Goal: Task Accomplishment & Management: Use online tool/utility

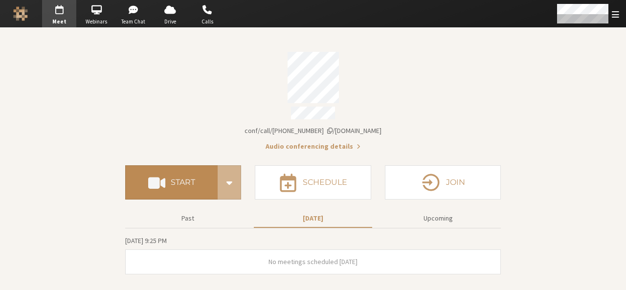
click at [181, 183] on button "Start" at bounding box center [171, 182] width 92 height 34
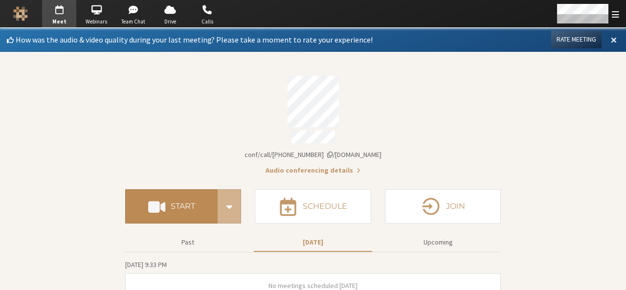
click at [185, 193] on button "Start" at bounding box center [171, 206] width 92 height 34
click at [187, 203] on h4 "Start" at bounding box center [183, 207] width 24 height 8
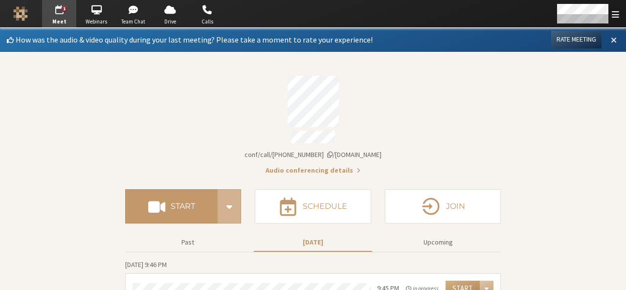
click at [611, 41] on span at bounding box center [614, 39] width 6 height 9
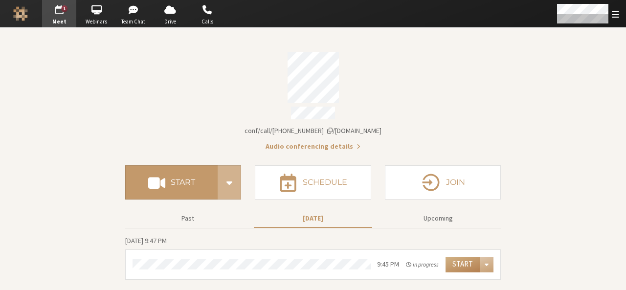
click at [119, 70] on section "Meeting link iotum.callbridge.rocks/conf/call/9168685 Audio conferencing detail…" at bounding box center [313, 159] width 626 height 262
click at [235, 83] on div "Account details" at bounding box center [313, 77] width 376 height 51
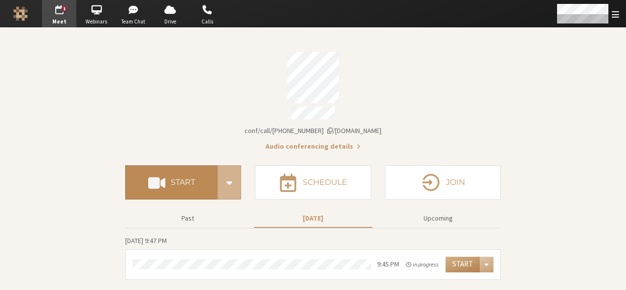
click at [185, 169] on button "Start" at bounding box center [171, 182] width 92 height 34
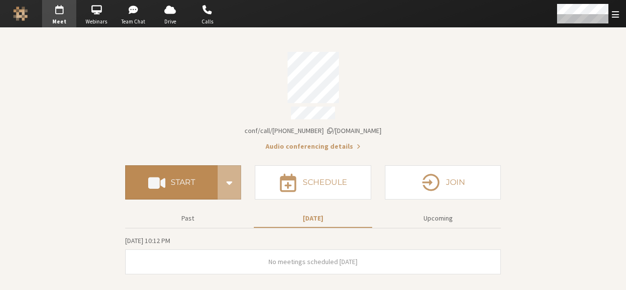
click at [178, 170] on button "Start" at bounding box center [171, 182] width 92 height 34
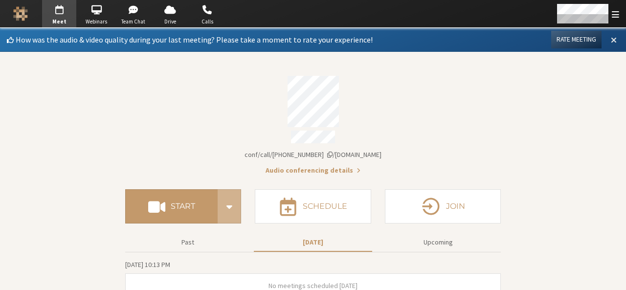
click at [611, 40] on span at bounding box center [614, 39] width 6 height 9
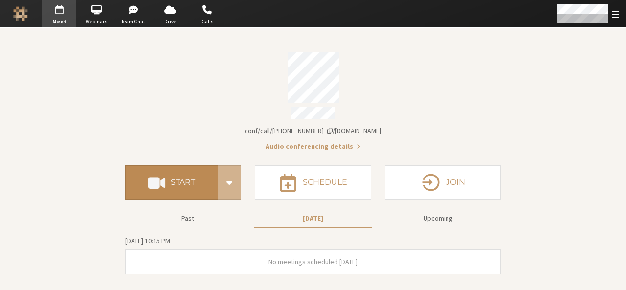
click at [186, 179] on h4 "Start" at bounding box center [183, 183] width 24 height 8
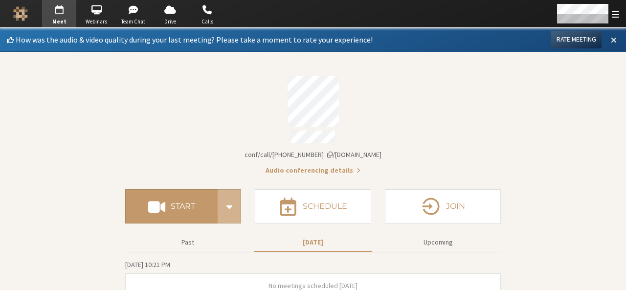
click at [611, 42] on span at bounding box center [614, 39] width 6 height 9
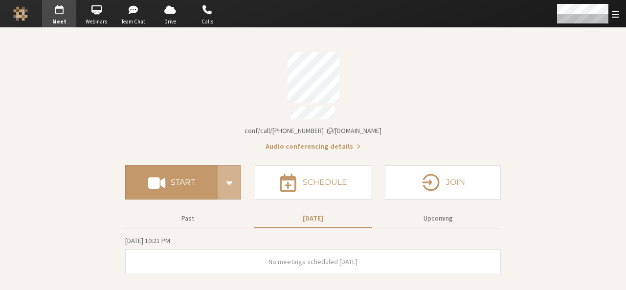
click at [191, 159] on div "Start Schedule Join" at bounding box center [313, 179] width 376 height 55
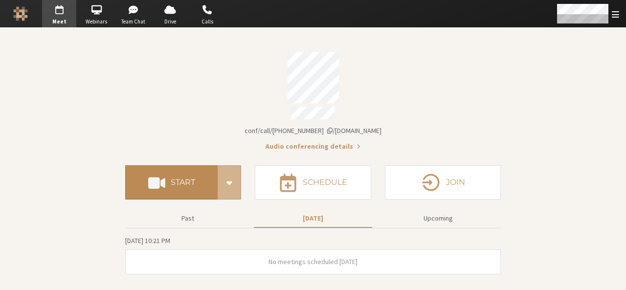
click at [184, 170] on button "Start" at bounding box center [171, 182] width 92 height 34
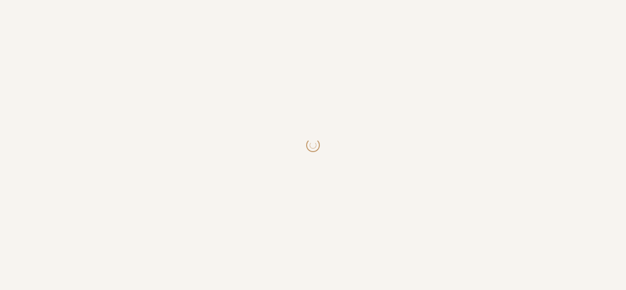
click at [340, 227] on body at bounding box center [313, 145] width 626 height 290
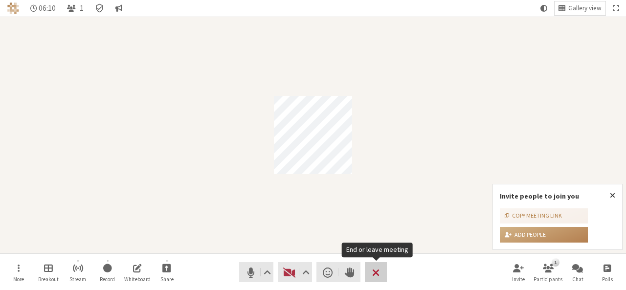
click at [380, 271] on button "Leave" at bounding box center [376, 272] width 22 height 20
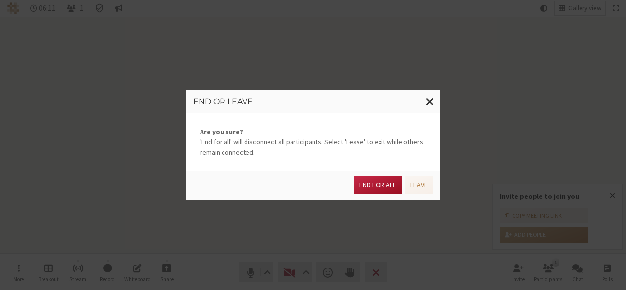
click at [381, 187] on button "End for all" at bounding box center [377, 185] width 47 height 18
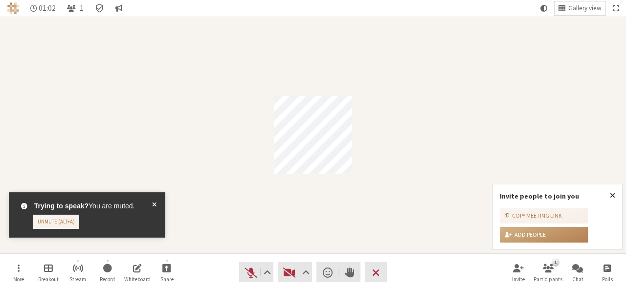
click at [617, 197] on button "Close popover" at bounding box center [612, 195] width 19 height 23
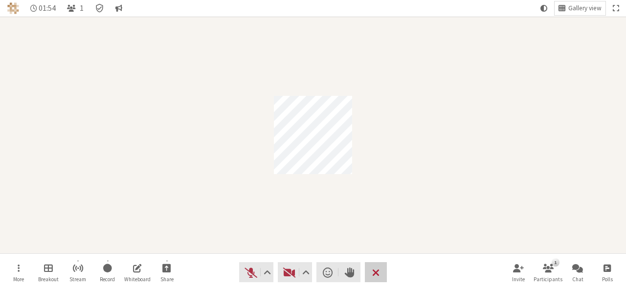
click at [378, 271] on span "End or leave meeting" at bounding box center [375, 273] width 7 height 14
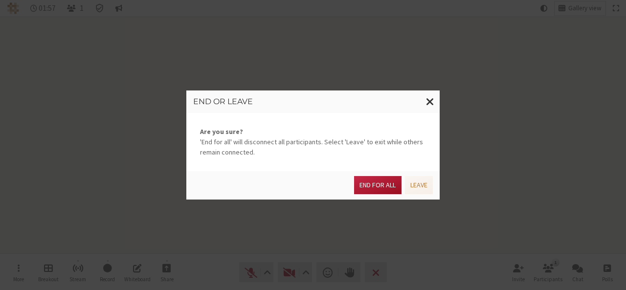
click at [381, 184] on button "End for all" at bounding box center [377, 185] width 47 height 18
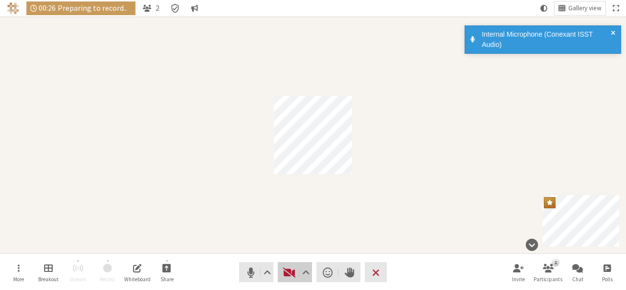
click at [282, 266] on button "Video" at bounding box center [295, 272] width 34 height 20
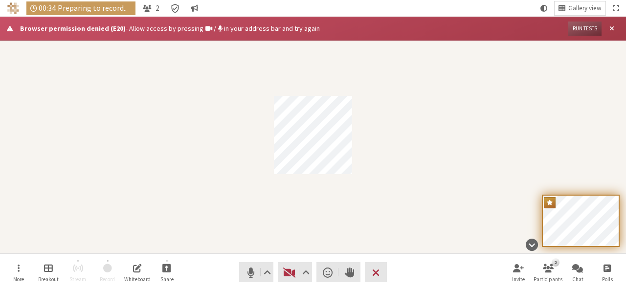
click at [251, 78] on div "Participant" at bounding box center [313, 135] width 626 height 237
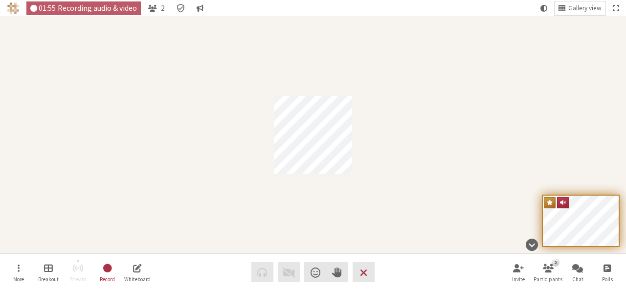
click at [475, 133] on div "Participant" at bounding box center [313, 135] width 626 height 237
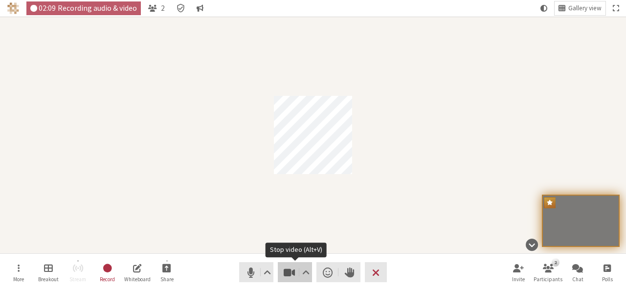
click at [289, 269] on span "Stop video (Alt+V)" at bounding box center [290, 273] width 14 height 14
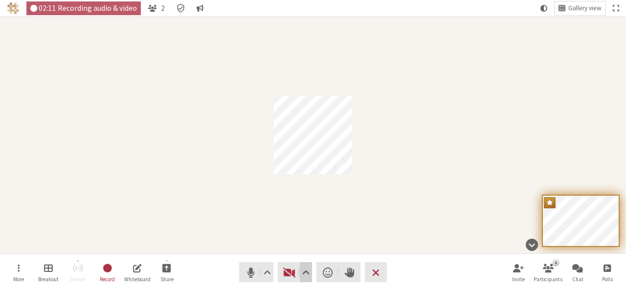
click at [305, 271] on span "Video setting" at bounding box center [305, 273] width 7 height 14
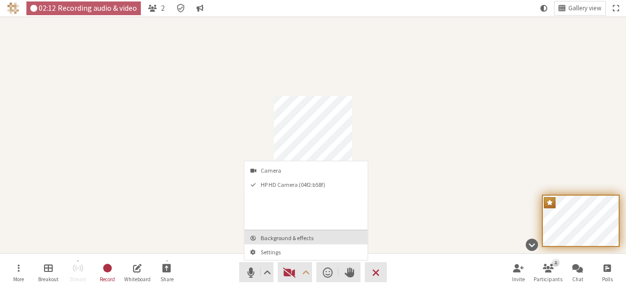
click at [295, 238] on span "Background & effects" at bounding box center [312, 238] width 103 height 6
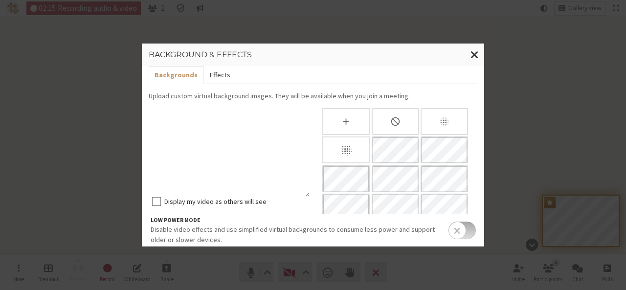
click at [213, 71] on button "Effects" at bounding box center [219, 75] width 32 height 18
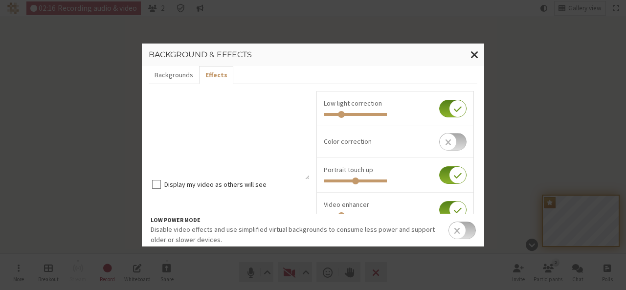
scroll to position [53, 0]
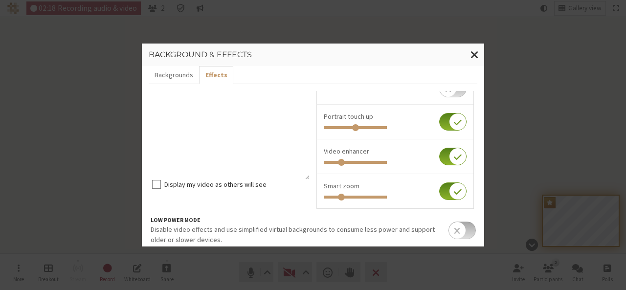
click at [439, 193] on input "checkbox" at bounding box center [452, 191] width 27 height 18
checkbox input "false"
click at [439, 158] on input "checkbox" at bounding box center [452, 157] width 27 height 18
checkbox input "false"
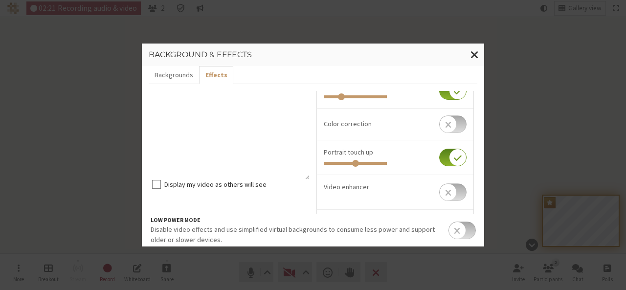
scroll to position [16, 0]
click at [439, 158] on input "checkbox" at bounding box center [452, 159] width 27 height 18
checkbox input "false"
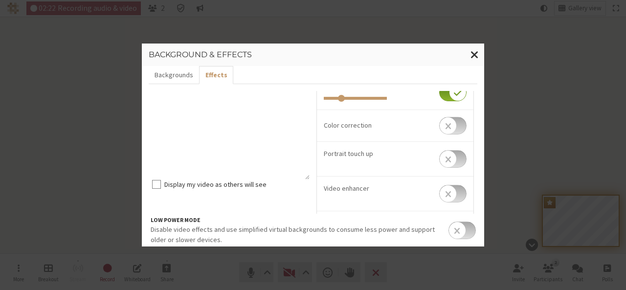
scroll to position [0, 0]
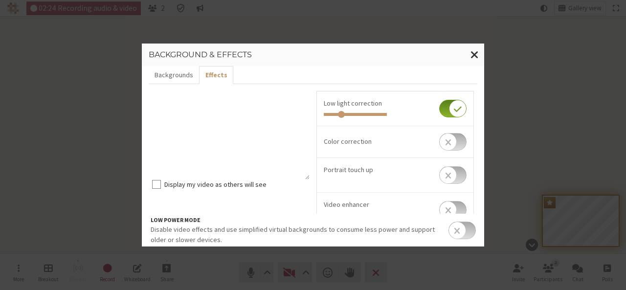
click at [439, 104] on input "checkbox" at bounding box center [452, 109] width 27 height 18
checkbox input "false"
click at [474, 55] on span "Close modal" at bounding box center [475, 54] width 8 height 12
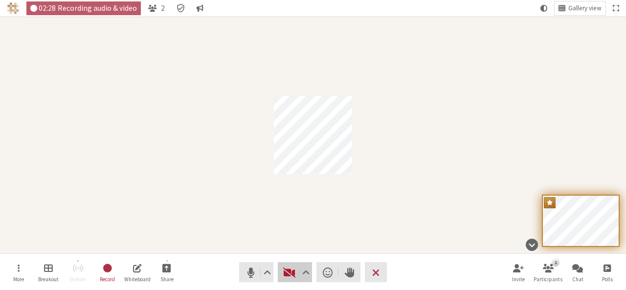
click at [288, 264] on button "Video" at bounding box center [295, 272] width 34 height 20
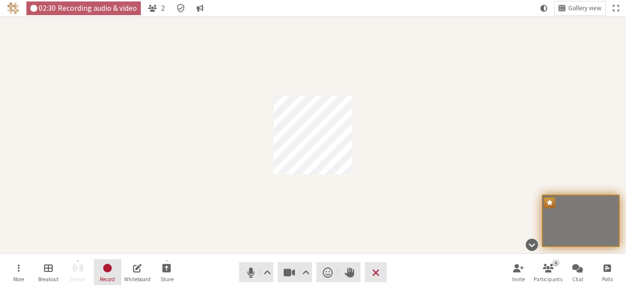
click at [114, 263] on button "Record" at bounding box center [107, 272] width 27 height 26
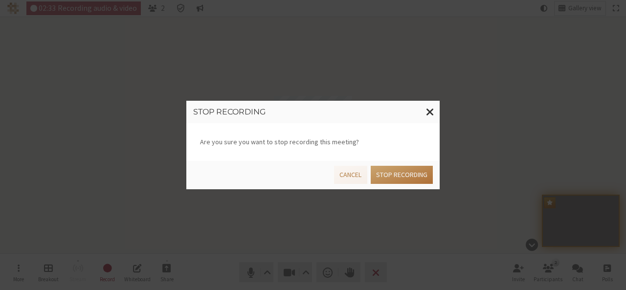
click at [405, 178] on button "Stop recording" at bounding box center [402, 175] width 62 height 18
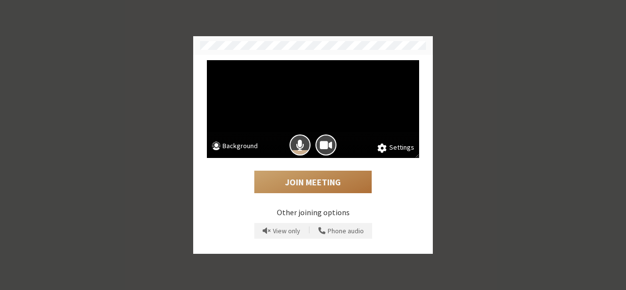
click at [317, 180] on button "Join Meeting" at bounding box center [312, 182] width 117 height 23
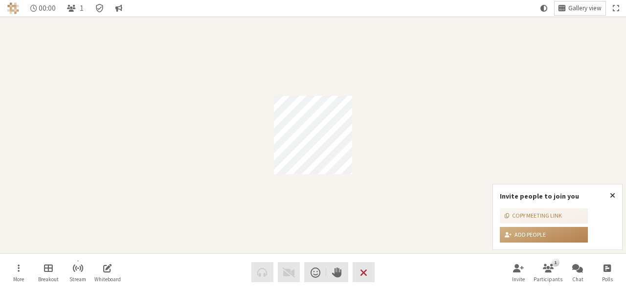
click at [581, 8] on span "Gallery view" at bounding box center [584, 8] width 33 height 7
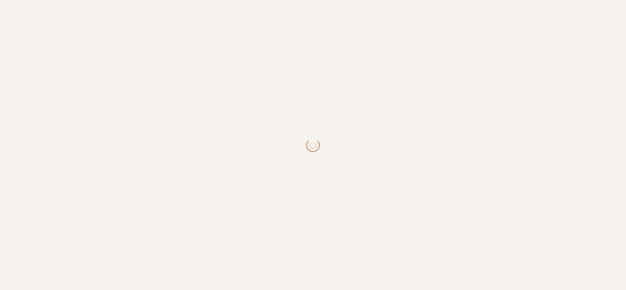
click at [375, 130] on body at bounding box center [313, 145] width 626 height 290
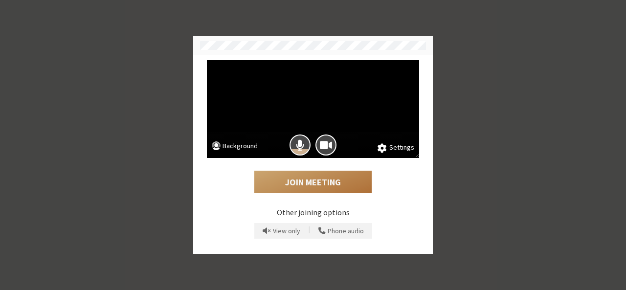
click at [312, 182] on button "Join Meeting" at bounding box center [312, 182] width 117 height 23
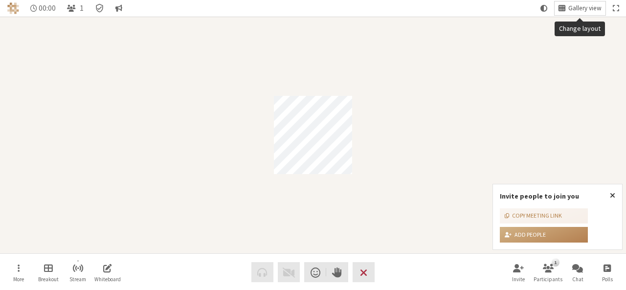
click at [582, 7] on span "Gallery view" at bounding box center [584, 8] width 33 height 7
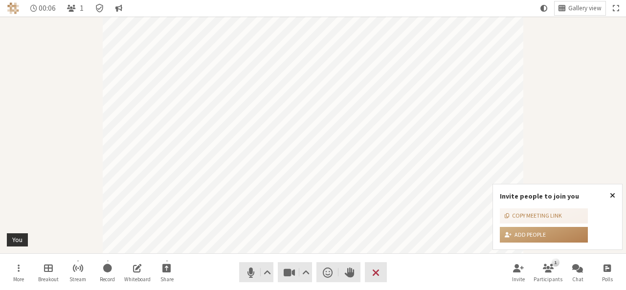
click at [611, 196] on span "Close popover" at bounding box center [612, 195] width 5 height 8
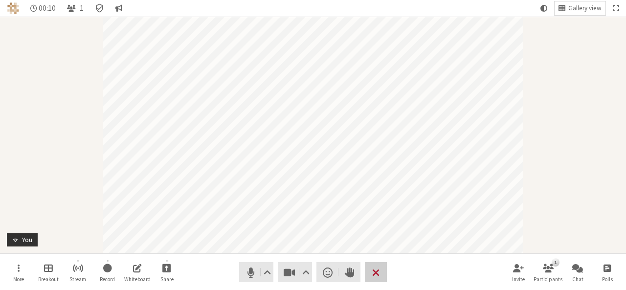
click at [378, 276] on span "End or leave meeting" at bounding box center [375, 273] width 7 height 14
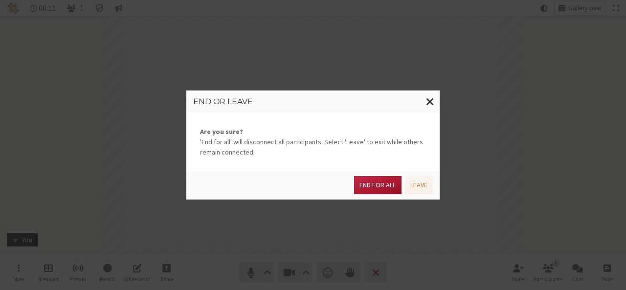
click at [370, 186] on button "End for all" at bounding box center [377, 185] width 47 height 18
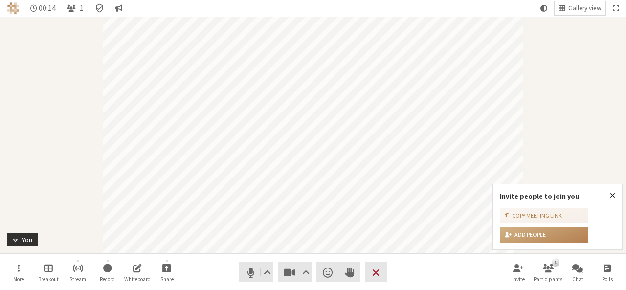
click at [611, 195] on span "Close popover" at bounding box center [612, 195] width 5 height 8
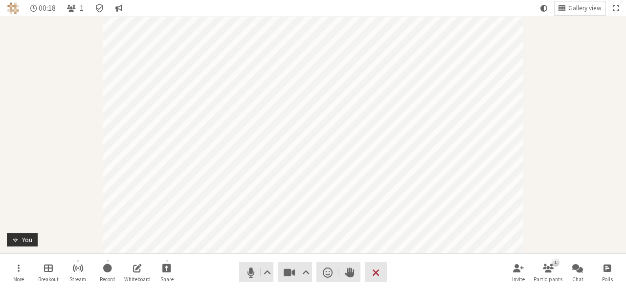
click at [538, 61] on div "Participant" at bounding box center [313, 135] width 626 height 237
click at [592, 16] on div "Gallery view" at bounding box center [580, 8] width 51 height 17
click at [591, 15] on div "Gallery view" at bounding box center [580, 8] width 51 height 17
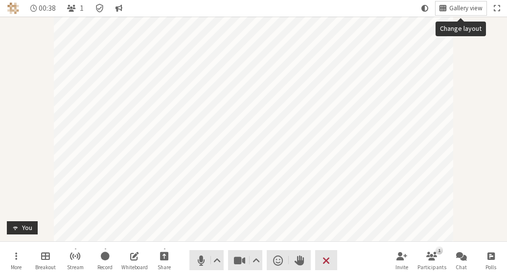
click at [460, 6] on span "Gallery view" at bounding box center [465, 8] width 33 height 7
click at [260, 259] on button "Video setting" at bounding box center [255, 260] width 12 height 20
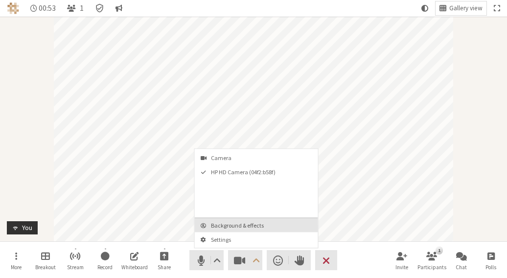
click at [252, 224] on span "Background & effects" at bounding box center [262, 225] width 103 height 6
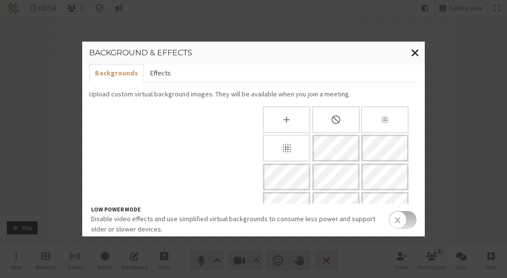
click at [166, 72] on button "Effects" at bounding box center [160, 73] width 32 height 18
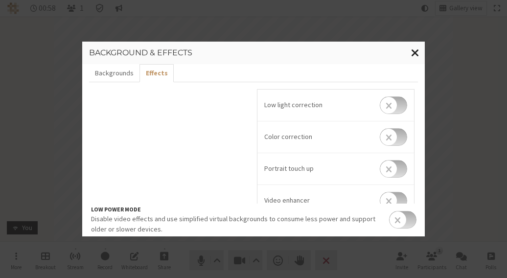
click at [424, 46] on button "Close modal" at bounding box center [414, 53] width 19 height 23
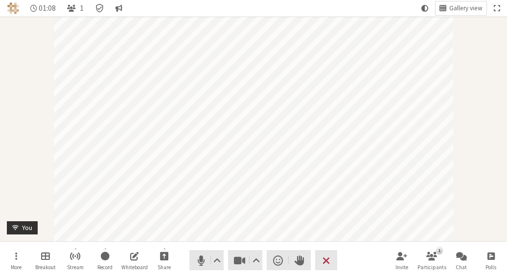
click at [18, 29] on div "Participant" at bounding box center [253, 129] width 507 height 225
click at [456, 5] on span "Gallery view" at bounding box center [465, 8] width 33 height 7
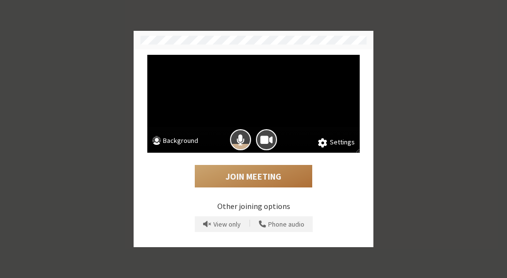
click at [250, 170] on button "Join Meeting" at bounding box center [253, 176] width 117 height 23
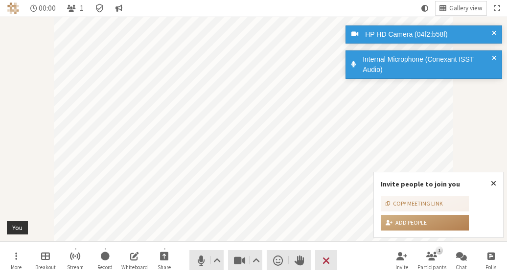
click at [476, 16] on div "Gallery view" at bounding box center [460, 8] width 51 height 17
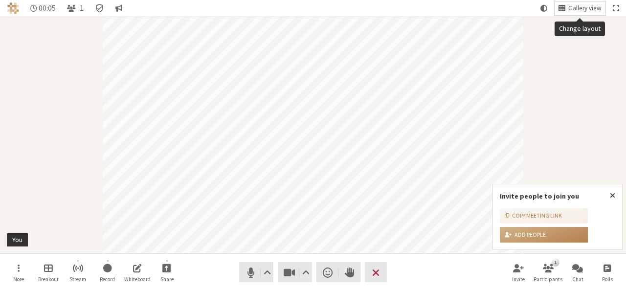
click at [506, 9] on span "Gallery view" at bounding box center [584, 8] width 33 height 7
click at [506, 194] on span "Close popover" at bounding box center [612, 195] width 5 height 8
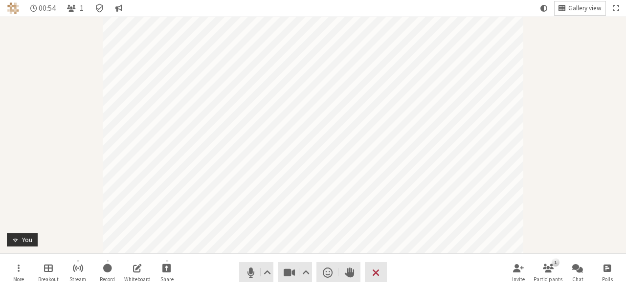
click at [506, 10] on span "Change layout" at bounding box center [562, 8] width 7 height 9
click at [379, 275] on span "End or leave meeting" at bounding box center [375, 273] width 7 height 14
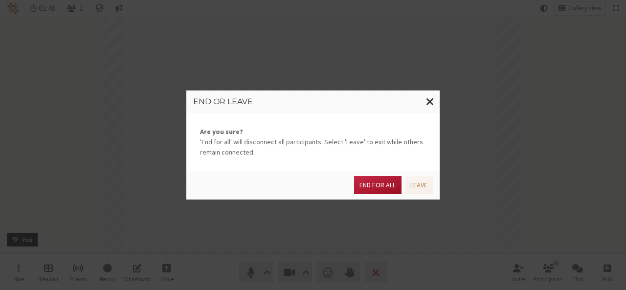
click at [376, 187] on button "End for all" at bounding box center [377, 185] width 47 height 18
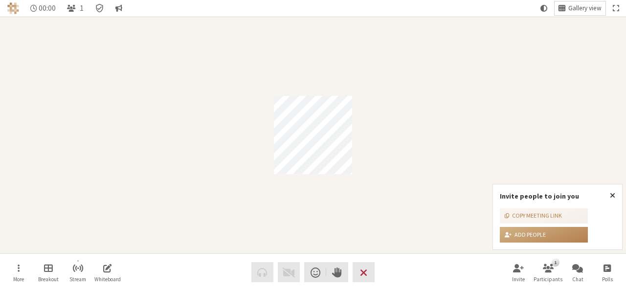
click at [574, 7] on span "Gallery view" at bounding box center [584, 8] width 33 height 7
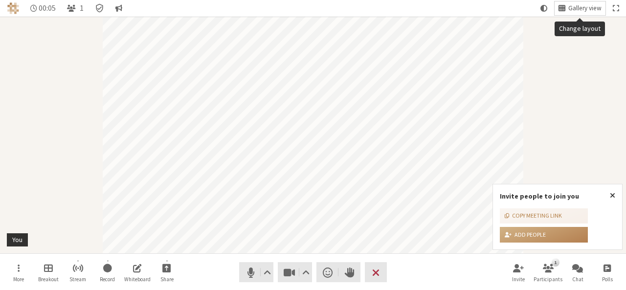
click at [570, 9] on span "Gallery view" at bounding box center [584, 8] width 33 height 7
click at [375, 268] on span "End or leave meeting" at bounding box center [375, 273] width 7 height 14
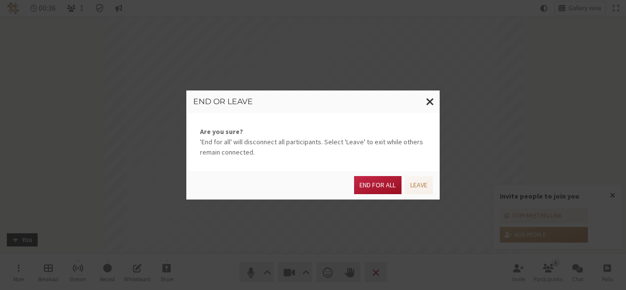
click at [383, 186] on button "End for all" at bounding box center [377, 185] width 47 height 18
